Goal: Check status: Check status

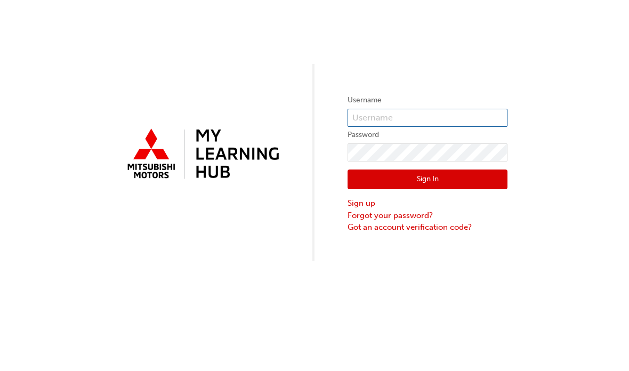
click at [449, 118] on input "text" at bounding box center [428, 118] width 160 height 18
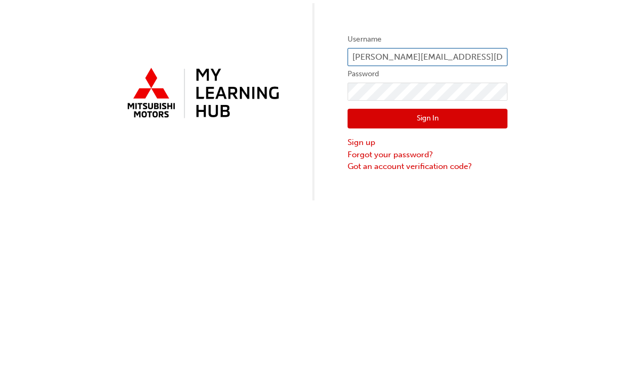
type input "[PERSON_NAME][EMAIL_ADDRESS][DOMAIN_NAME]"
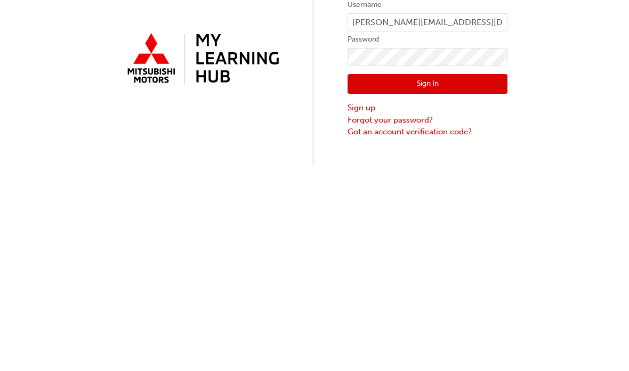
click at [477, 170] on button "Sign In" at bounding box center [428, 180] width 160 height 20
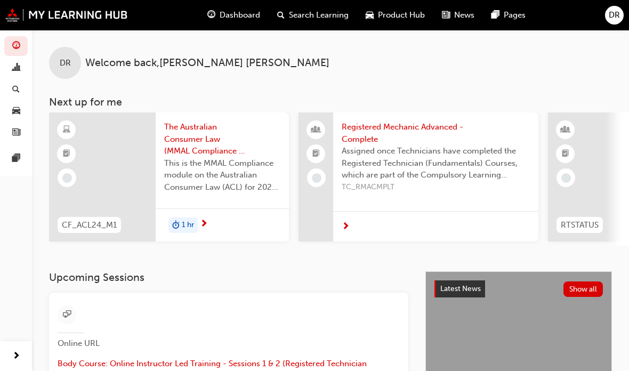
click at [12, 63] on span "chart-icon" at bounding box center [16, 68] width 8 height 10
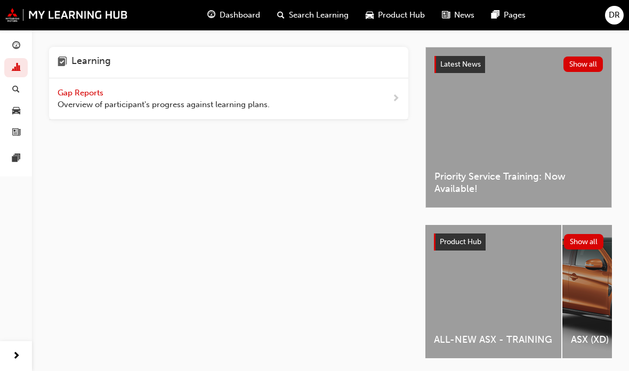
click at [381, 94] on div "Gap Reports Overview of participant's progress against learning plans." at bounding box center [228, 99] width 359 height 42
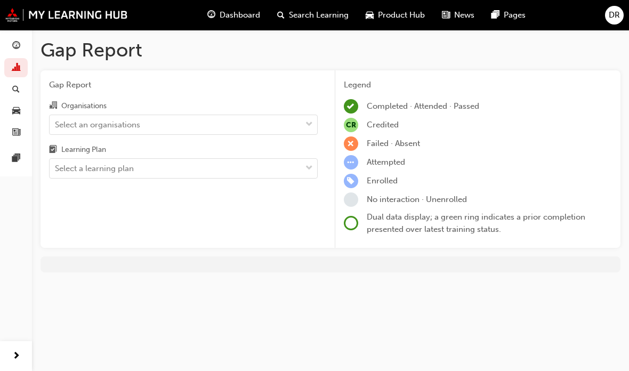
click at [286, 108] on div "Organisations" at bounding box center [183, 106] width 269 height 15
click at [56, 119] on input "Organisations Select an organisations" at bounding box center [55, 123] width 1 height 9
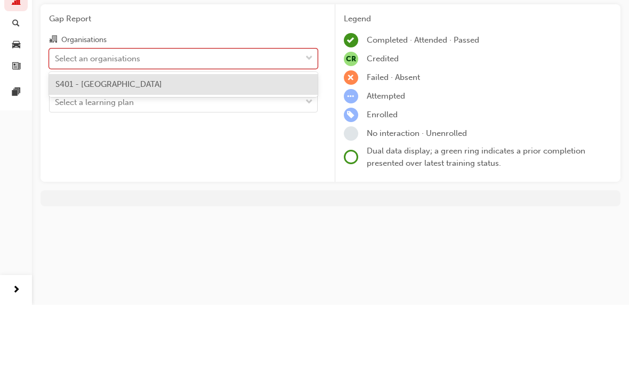
click at [269, 140] on div "S401 - North East Mitsubishi" at bounding box center [183, 150] width 269 height 21
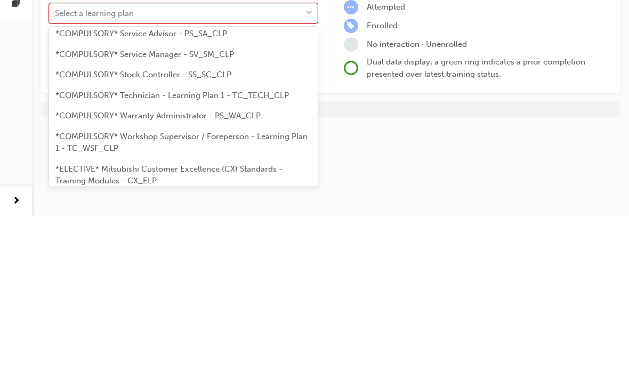
scroll to position [431, 0]
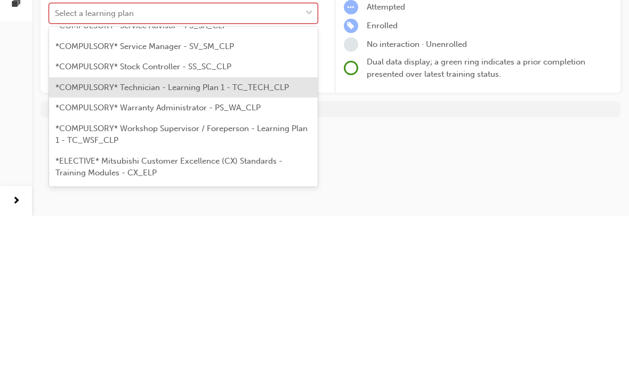
click at [227, 238] on span "*COMPULSORY* Technician - Learning Plan 1 - TC_TECH_CLP" at bounding box center [172, 243] width 234 height 10
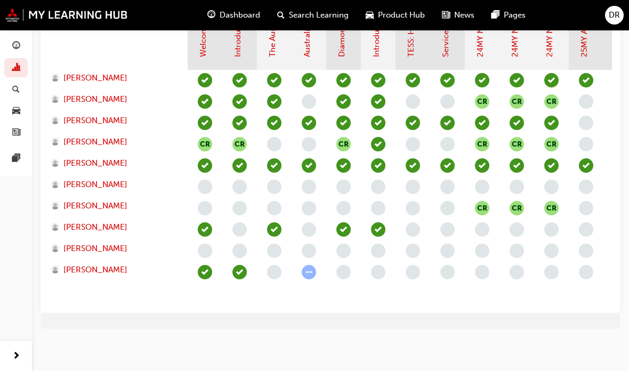
scroll to position [162, 0]
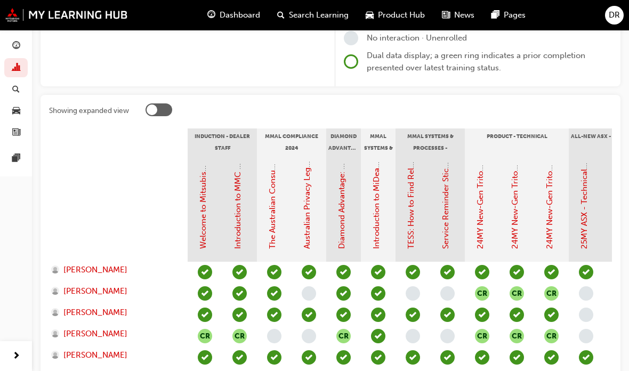
click at [610, 12] on span "DR" at bounding box center [614, 15] width 11 height 12
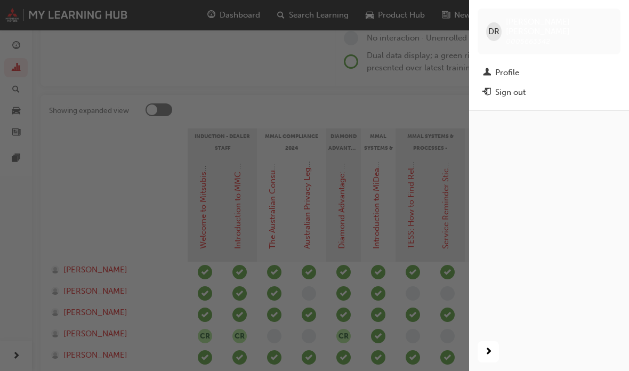
click at [520, 87] on div "Sign out" at bounding box center [510, 92] width 30 height 12
